Goal: Book appointment/travel/reservation

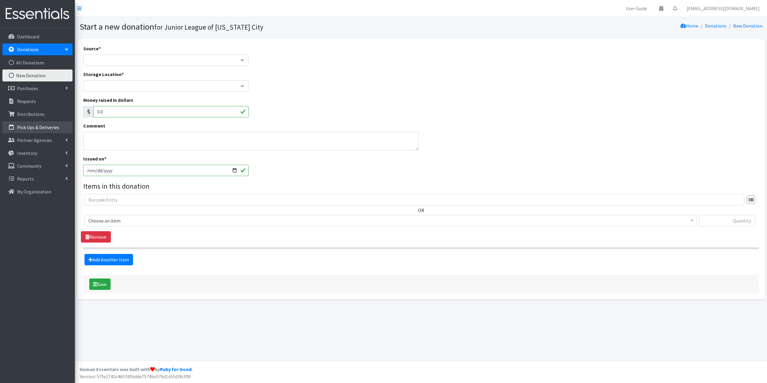
click at [33, 124] on p "Pick Ups & Deliveries" at bounding box center [38, 127] width 42 height 6
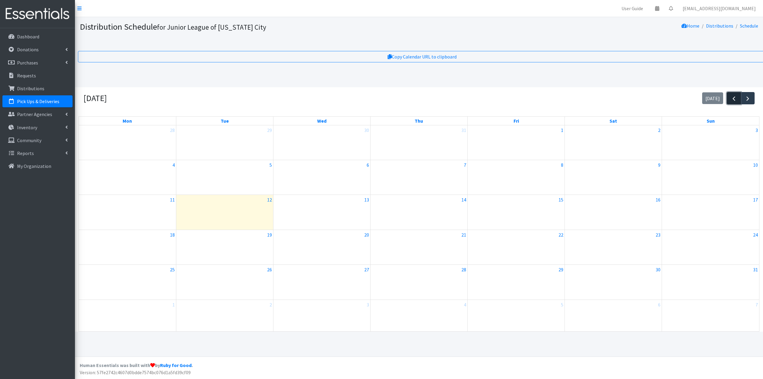
click at [732, 99] on span "button" at bounding box center [733, 98] width 7 height 7
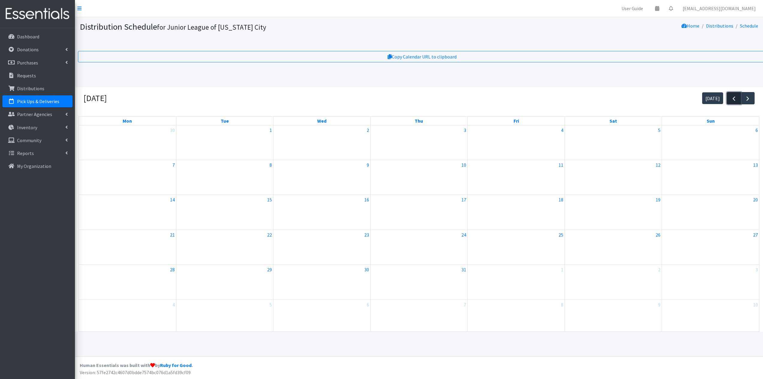
click at [732, 99] on span "button" at bounding box center [733, 98] width 7 height 7
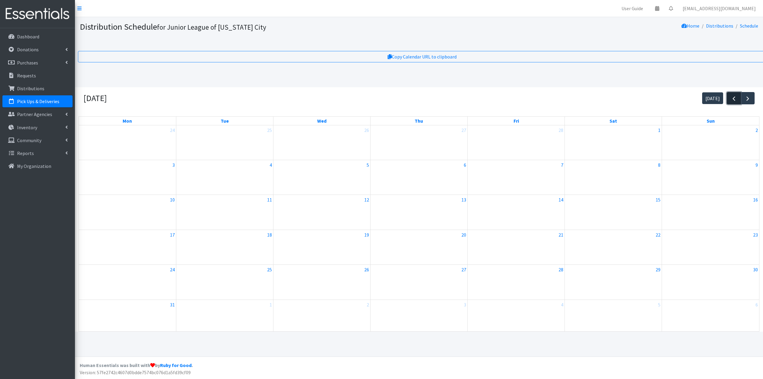
click at [732, 99] on span "button" at bounding box center [733, 98] width 7 height 7
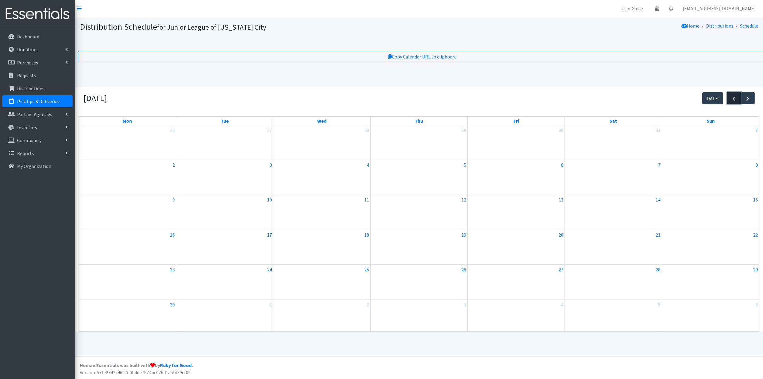
click at [732, 99] on span "button" at bounding box center [733, 98] width 7 height 7
